Goal: Information Seeking & Learning: Learn about a topic

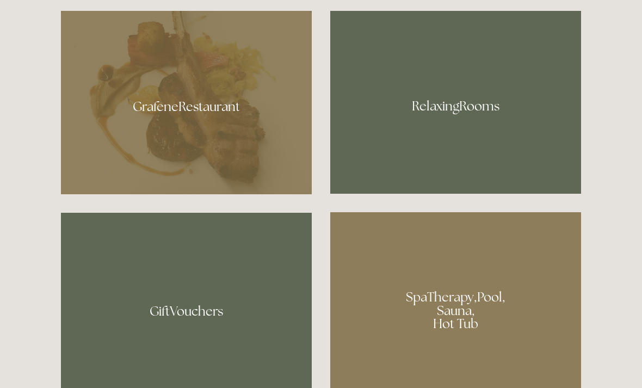
scroll to position [639, 0]
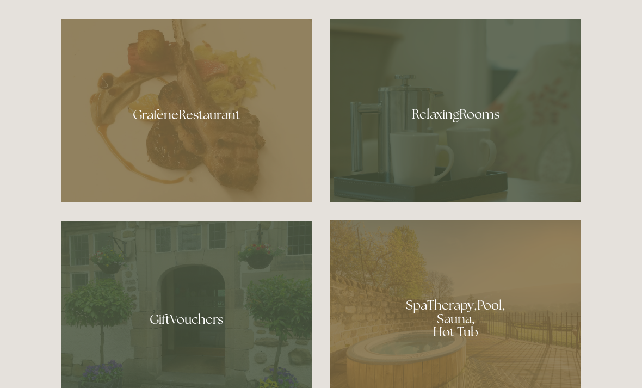
click at [452, 142] on div at bounding box center [455, 110] width 251 height 183
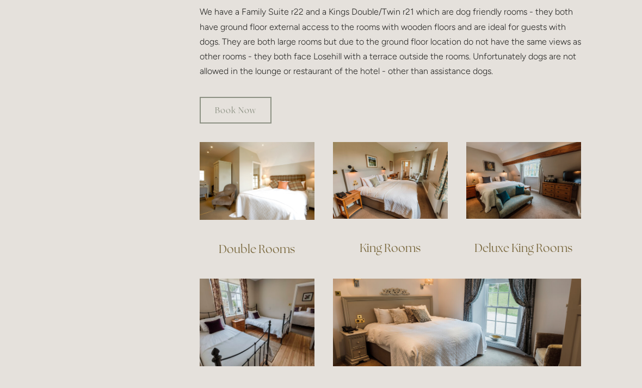
scroll to position [657, 0]
click at [521, 240] on link "Deluxe King Rooms" at bounding box center [523, 247] width 98 height 15
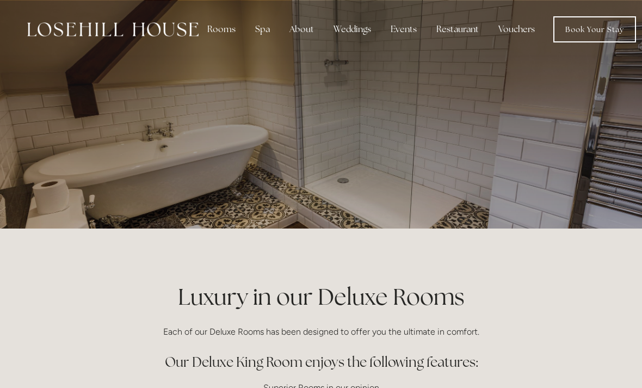
click at [221, 38] on div "Rooms" at bounding box center [221, 29] width 46 height 22
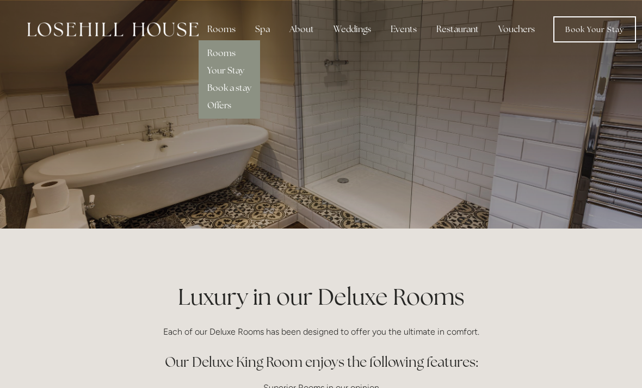
click at [225, 54] on link "Rooms" at bounding box center [221, 52] width 28 height 11
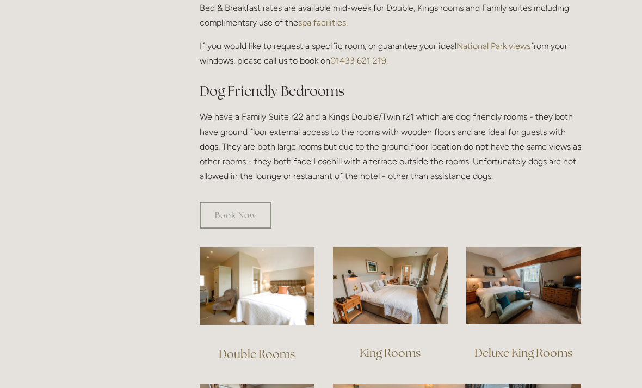
scroll to position [552, 0]
click at [400, 345] on link "King Rooms" at bounding box center [389, 352] width 61 height 15
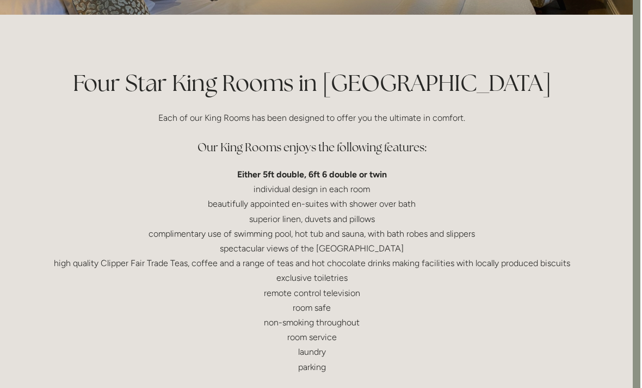
scroll to position [0, 8]
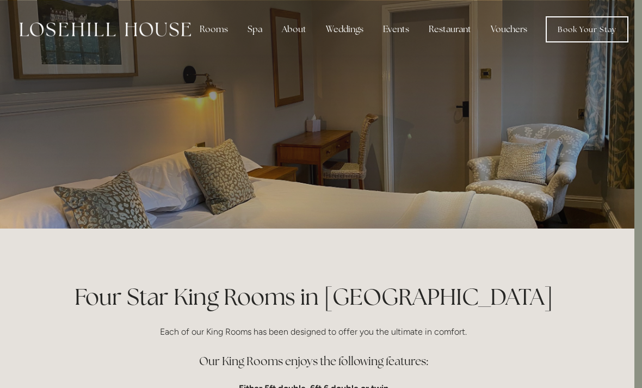
click at [513, 141] on div at bounding box center [313, 114] width 520 height 228
click at [254, 34] on div "Spa" at bounding box center [255, 29] width 32 height 22
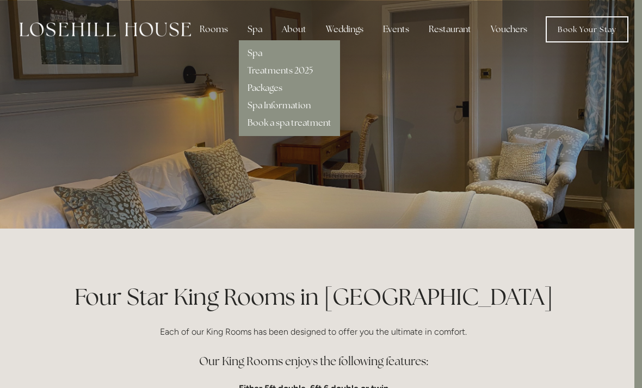
click at [260, 48] on link "Spa" at bounding box center [254, 52] width 15 height 11
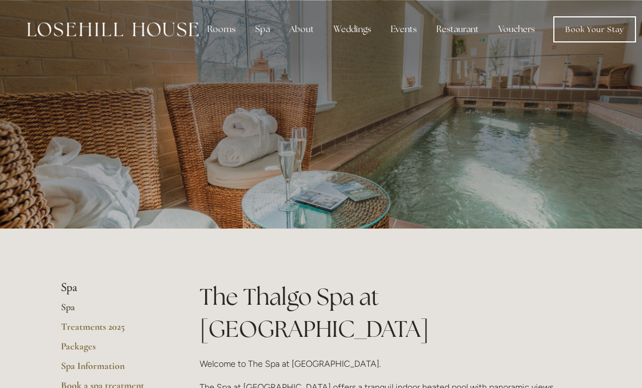
click at [465, 25] on div "Restaurant" at bounding box center [457, 29] width 60 height 22
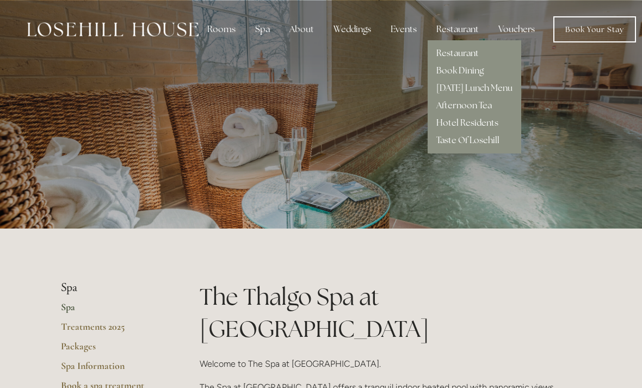
click at [474, 53] on link "Restaurant" at bounding box center [457, 52] width 42 height 11
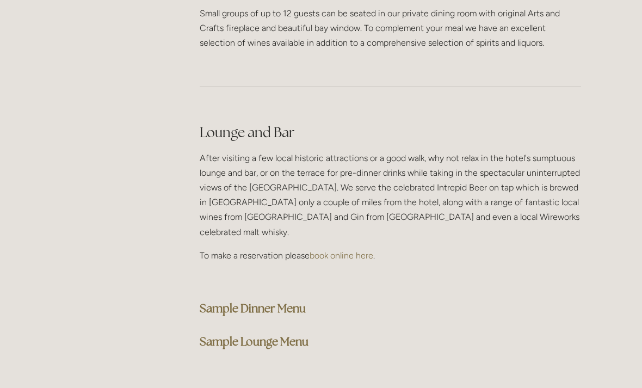
scroll to position [2640, 0]
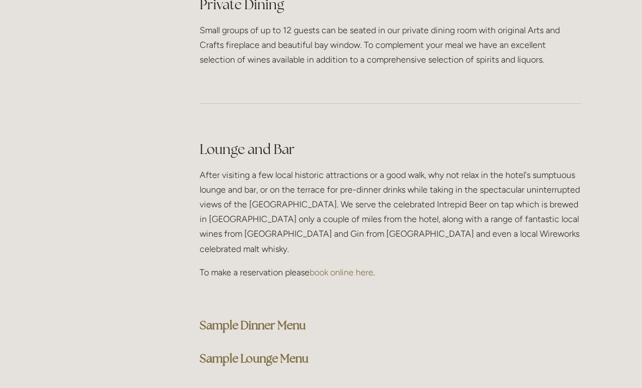
click at [285, 318] on strong "Sample Dinner Menu" at bounding box center [253, 325] width 106 height 15
click at [292, 351] on strong "Sample Lounge Menu" at bounding box center [254, 358] width 109 height 15
